Goal: Task Accomplishment & Management: Use online tool/utility

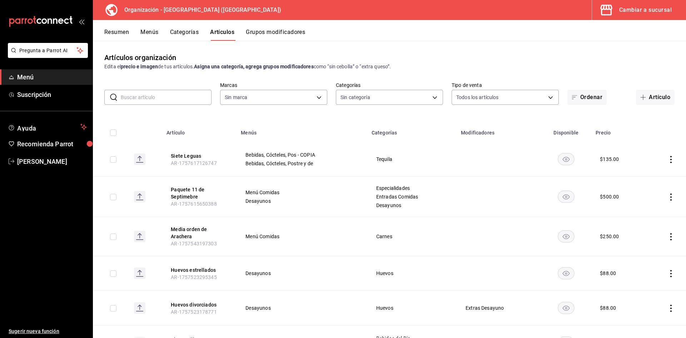
type input "a050a052-3ee4-4749-bb18-17a1bf8fb347,389dbda2-ccd0-448d-8e7f-dac5c986ad63,7be13…"
type input "fe492e78-c46b-4799-adcb-8373cd69b288"
click at [641, 99] on icon "button" at bounding box center [644, 97] width 6 height 6
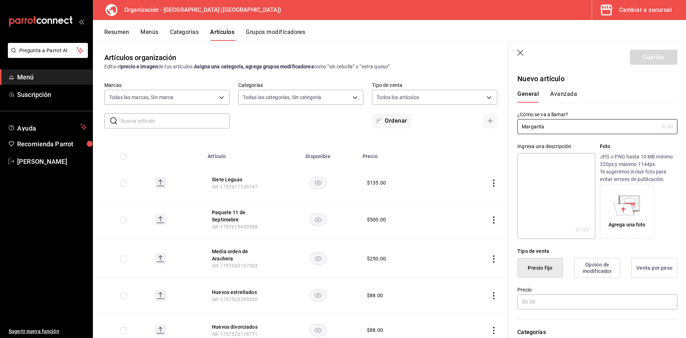
scroll to position [119, 0]
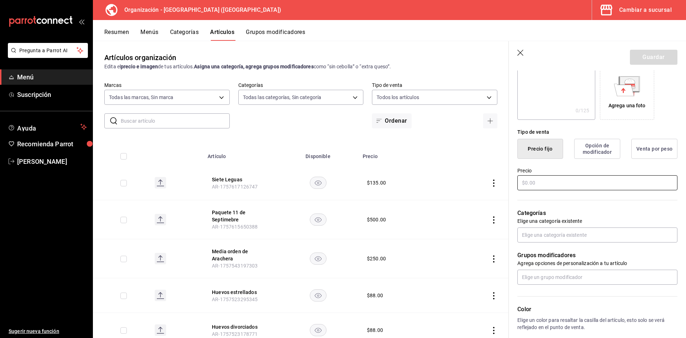
type input "Margarita"
click at [564, 184] on input "text" at bounding box center [598, 182] width 160 height 15
type input "$134.00"
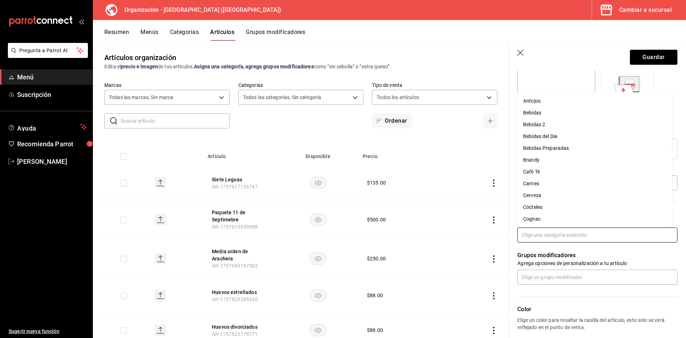
click at [565, 236] on input "text" at bounding box center [598, 234] width 160 height 15
click at [563, 204] on li "Cócteles" at bounding box center [595, 207] width 155 height 12
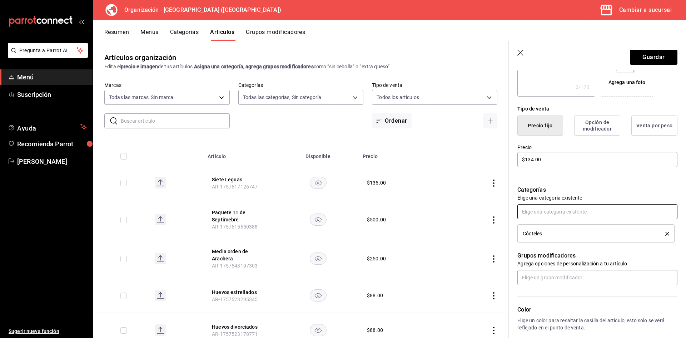
scroll to position [257, 0]
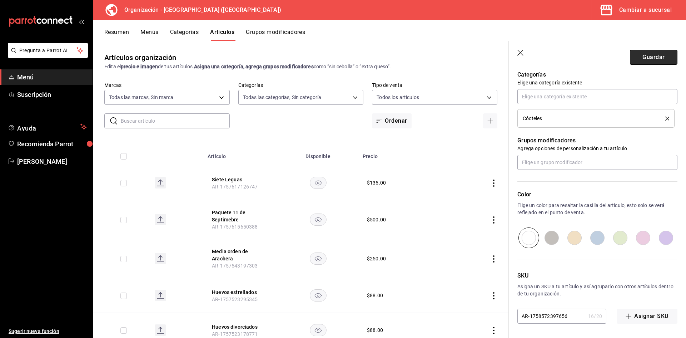
click at [642, 58] on button "Guardar" at bounding box center [654, 57] width 48 height 15
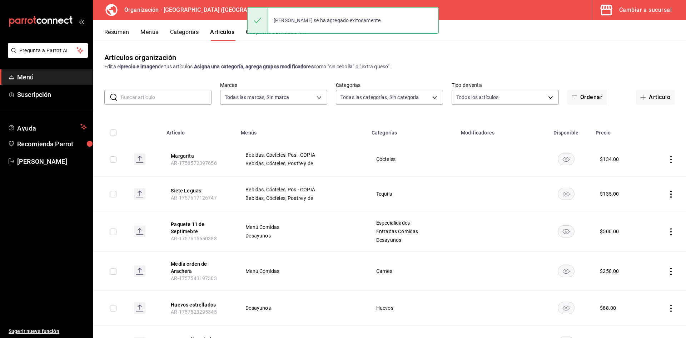
click at [188, 33] on button "Categorías" at bounding box center [184, 35] width 29 height 12
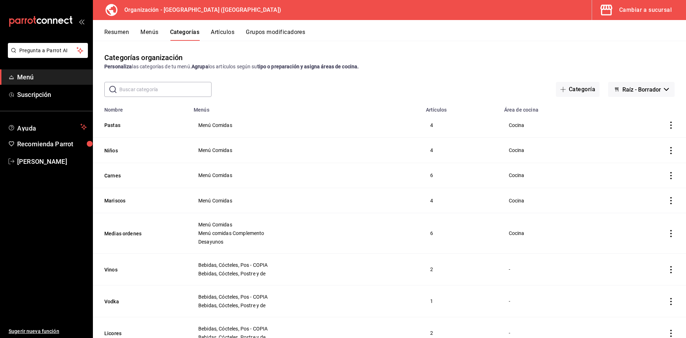
click at [145, 33] on button "Menús" at bounding box center [149, 35] width 18 height 12
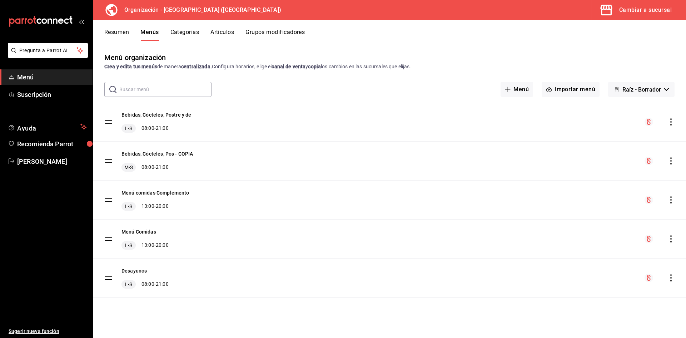
click at [672, 122] on icon "actions" at bounding box center [671, 121] width 7 height 7
click at [630, 171] on span "Copiar en otra sucursal" at bounding box center [614, 168] width 87 height 8
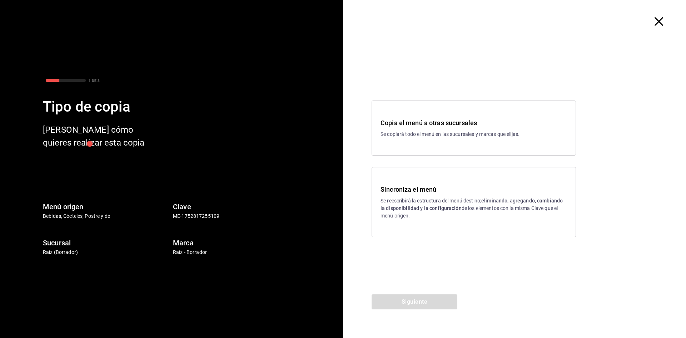
click at [474, 216] on p "Se reescribirá la estructura del menú destino; eliminando, agregando, cambiando…" at bounding box center [474, 208] width 187 height 23
click at [420, 305] on button "Siguiente" at bounding box center [415, 301] width 86 height 15
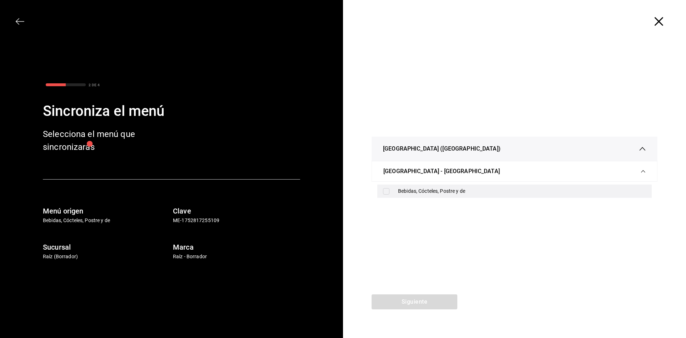
click at [416, 184] on div "Bebidas, Cócteles, Postre y de" at bounding box center [515, 190] width 275 height 13
checkbox input "true"
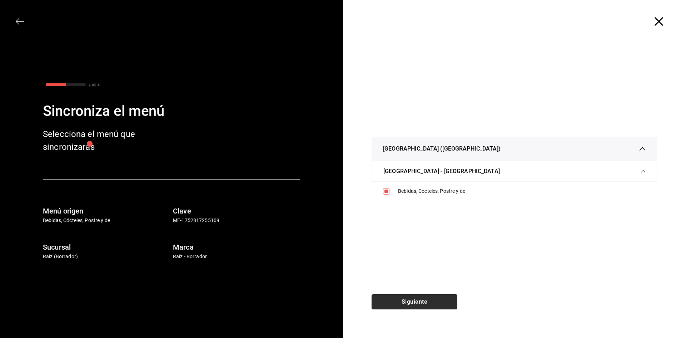
click at [402, 305] on button "Siguiente" at bounding box center [415, 301] width 86 height 15
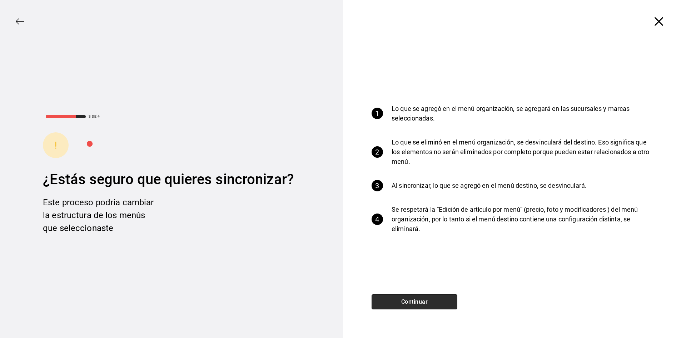
click at [402, 303] on button "Continuar" at bounding box center [415, 301] width 86 height 15
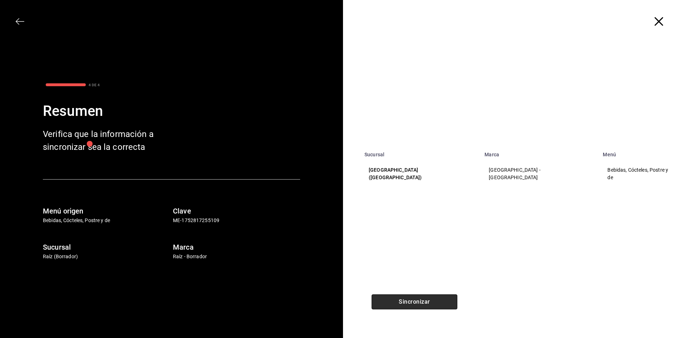
click at [402, 303] on button "Sincronizar" at bounding box center [415, 301] width 86 height 15
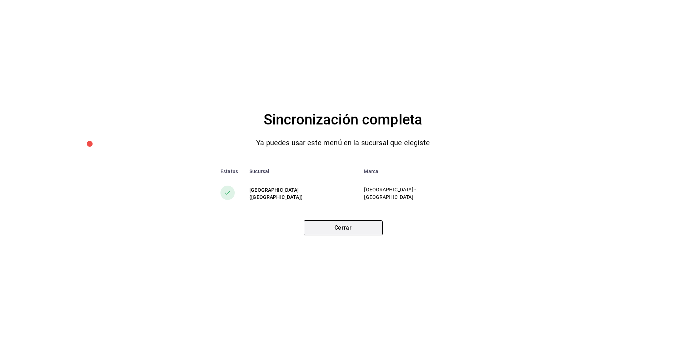
click at [353, 235] on button "Cerrar" at bounding box center [343, 227] width 79 height 15
